Goal: Task Accomplishment & Management: Manage account settings

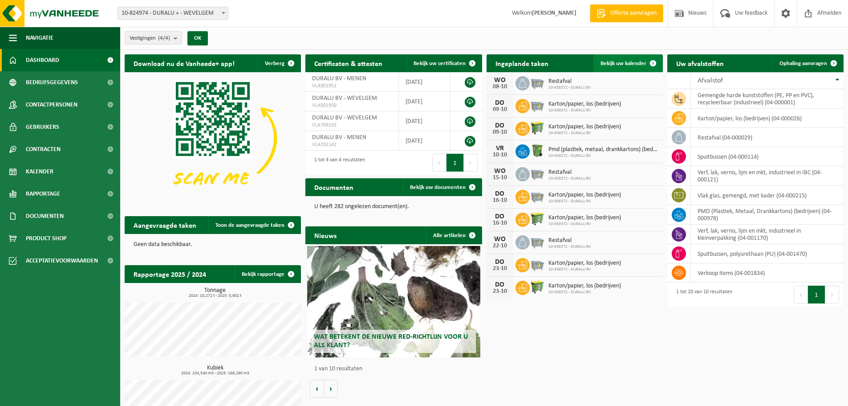
click at [630, 61] on span "Bekijk uw kalender" at bounding box center [624, 64] width 46 height 6
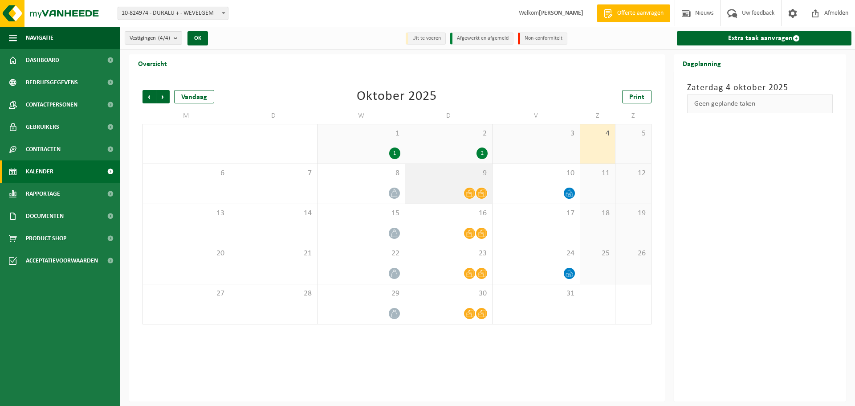
click at [466, 186] on div "9" at bounding box center [448, 184] width 87 height 40
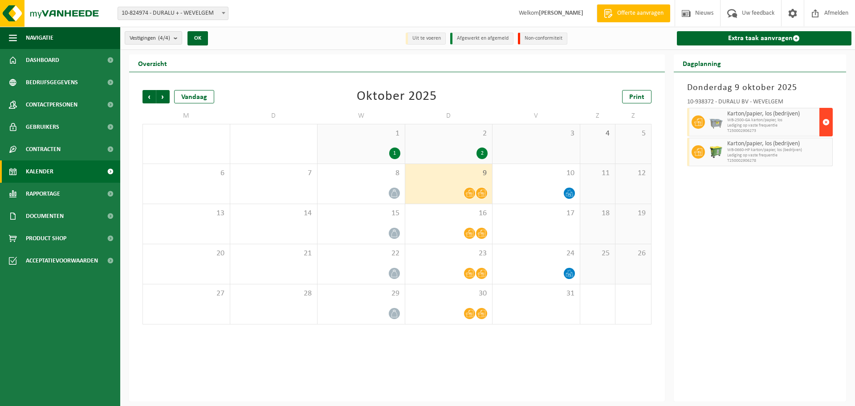
click at [828, 127] on span "button" at bounding box center [825, 122] width 7 height 18
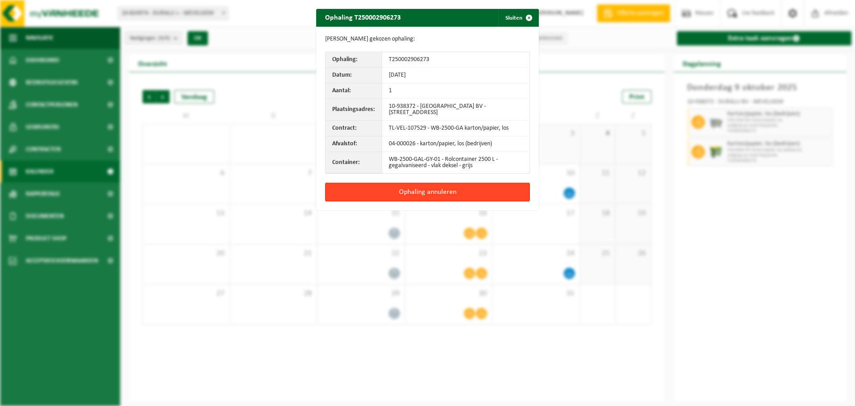
click at [423, 191] on button "Ophaling annuleren" at bounding box center [427, 192] width 205 height 19
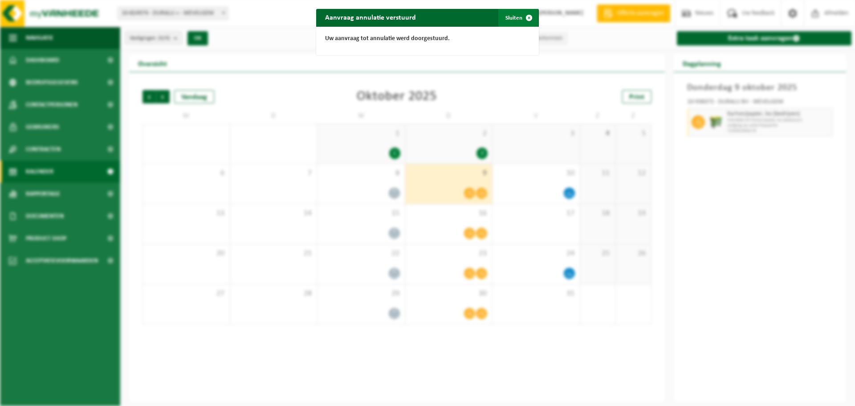
click at [520, 18] on span "button" at bounding box center [529, 18] width 18 height 18
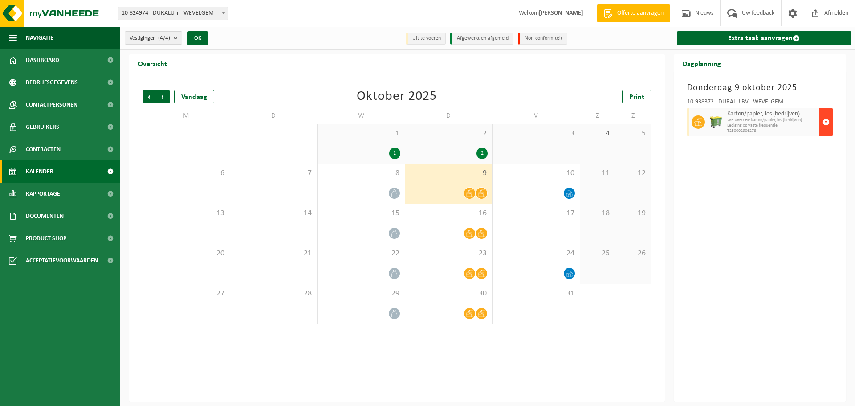
click at [830, 129] on button "button" at bounding box center [825, 122] width 13 height 28
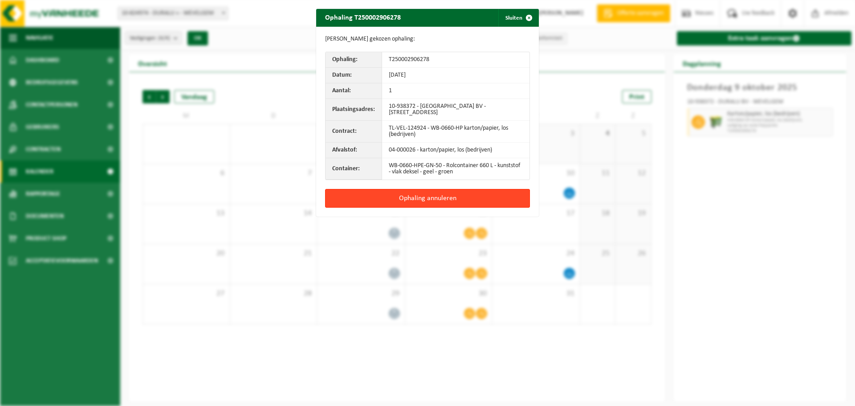
click at [419, 201] on button "Ophaling annuleren" at bounding box center [427, 198] width 205 height 19
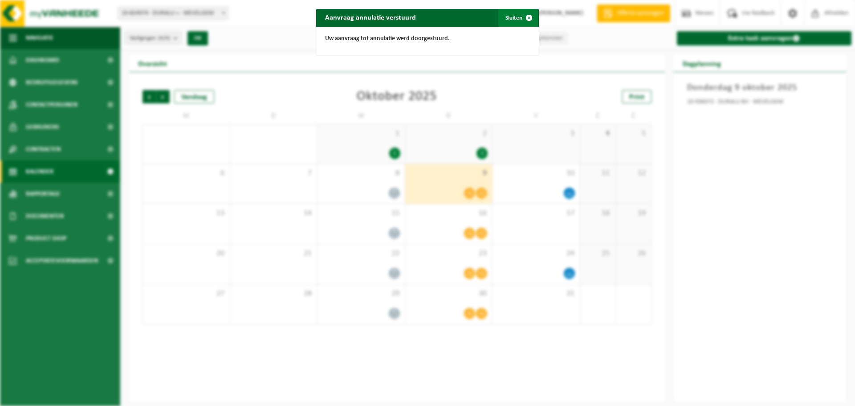
click at [527, 20] on span "button" at bounding box center [529, 18] width 18 height 18
